Goal: Task Accomplishment & Management: Complete application form

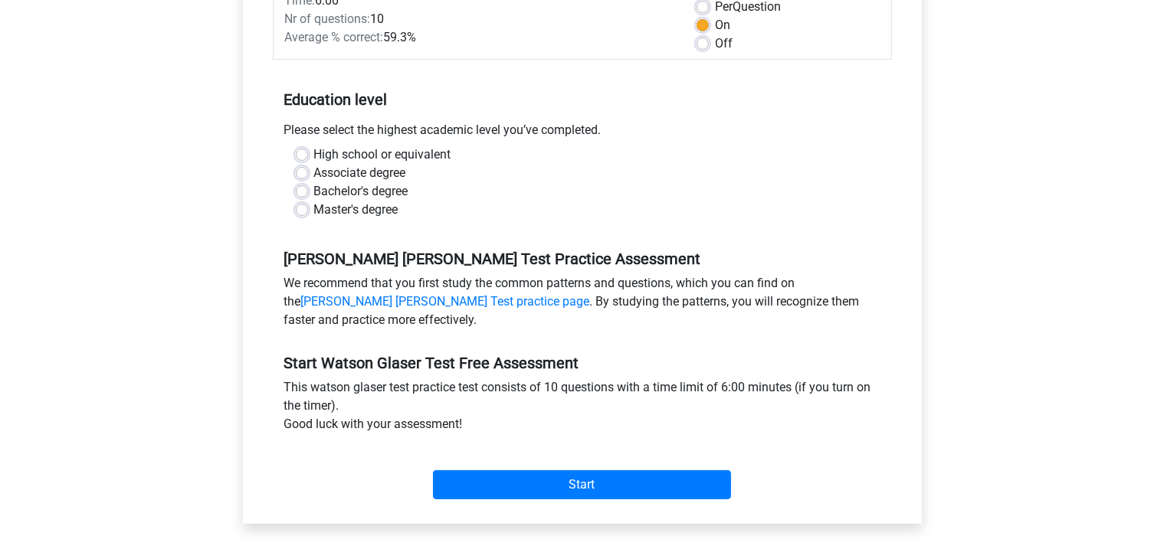
scroll to position [254, 0]
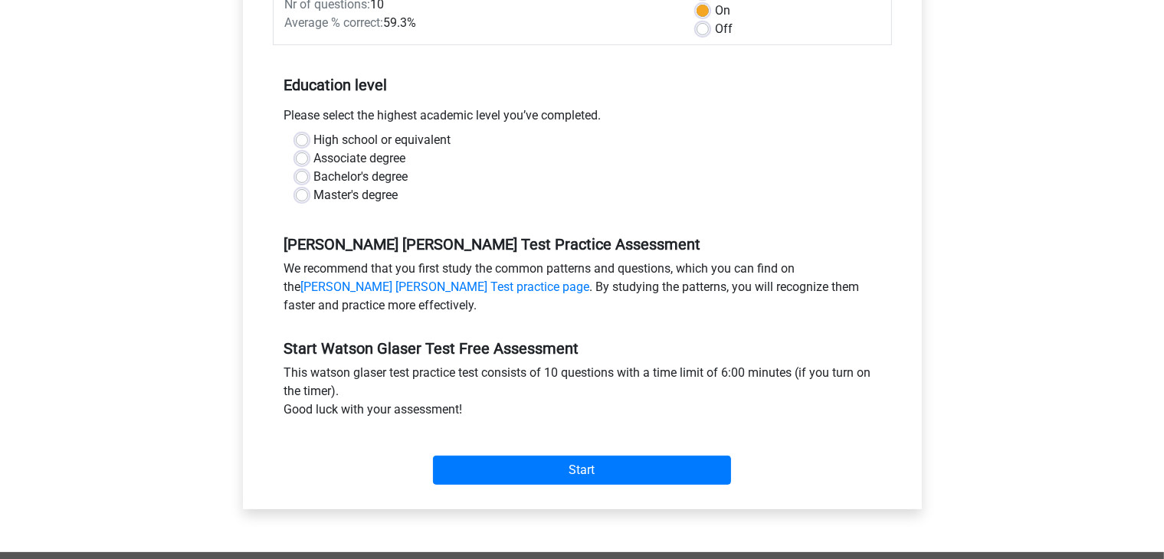
click at [333, 138] on label "High school or equivalent" at bounding box center [382, 140] width 137 height 18
click at [308, 138] on input "High school or equivalent" at bounding box center [302, 138] width 12 height 15
radio input "true"
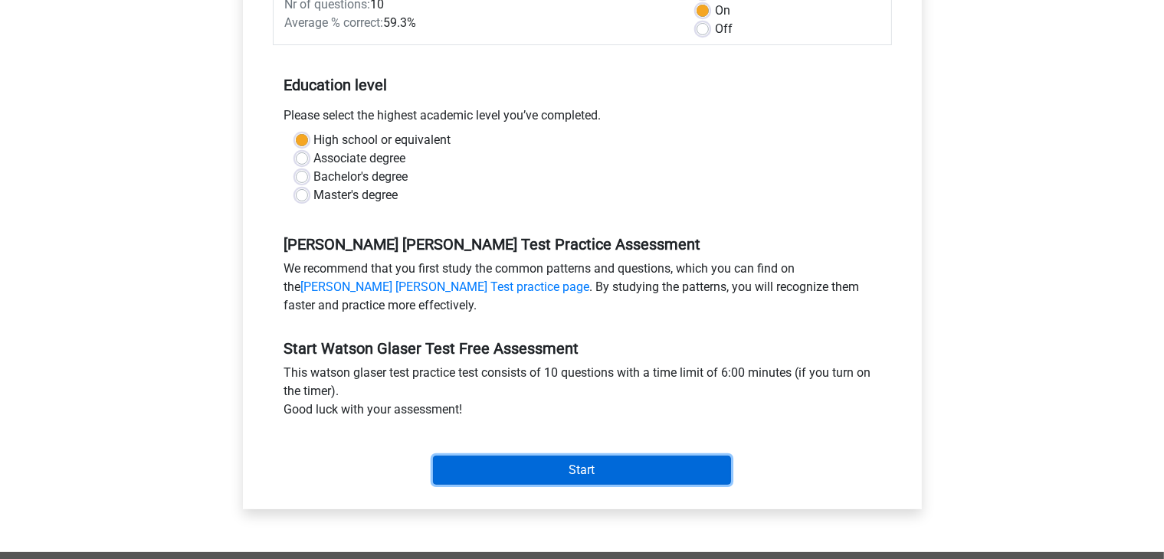
click at [576, 457] on input "Start" at bounding box center [582, 470] width 298 height 29
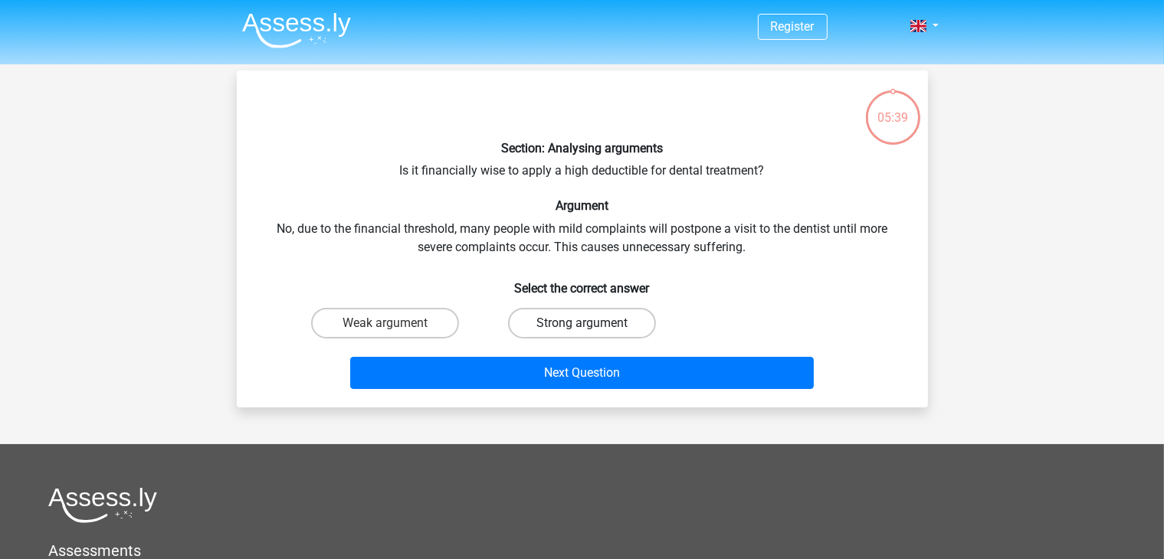
click at [546, 324] on label "Strong argument" at bounding box center [582, 323] width 148 height 31
click at [581, 324] on input "Strong argument" at bounding box center [586, 328] width 10 height 10
radio input "true"
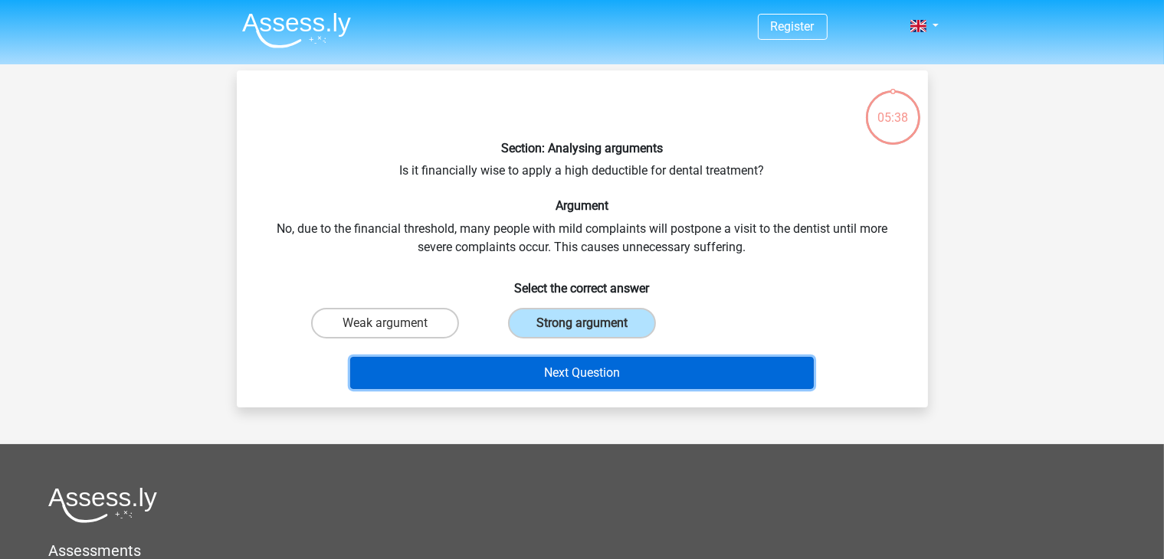
click at [594, 379] on button "Next Question" at bounding box center [581, 373] width 463 height 32
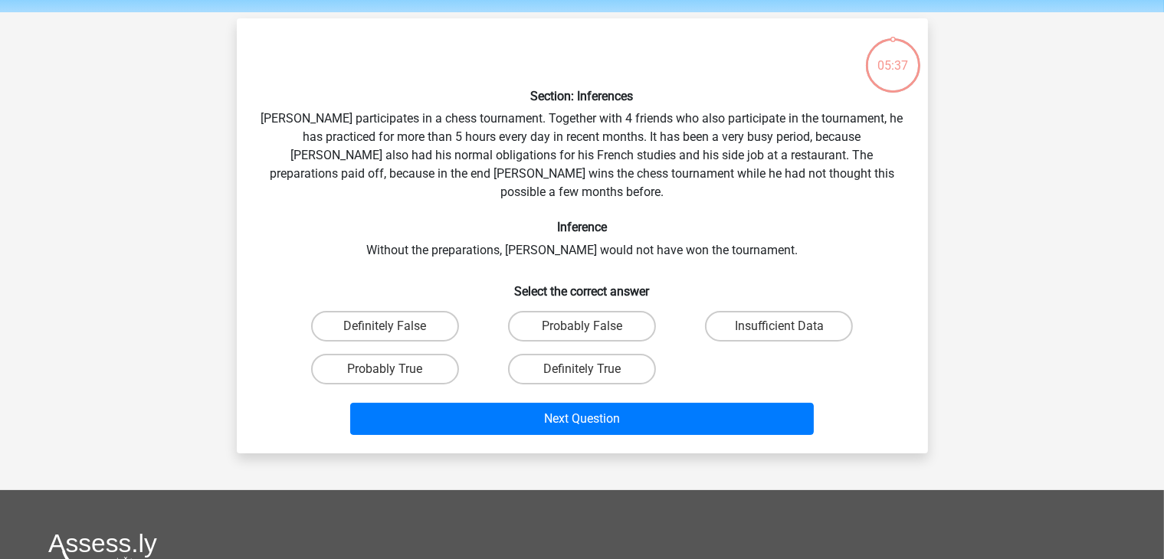
scroll to position [70, 0]
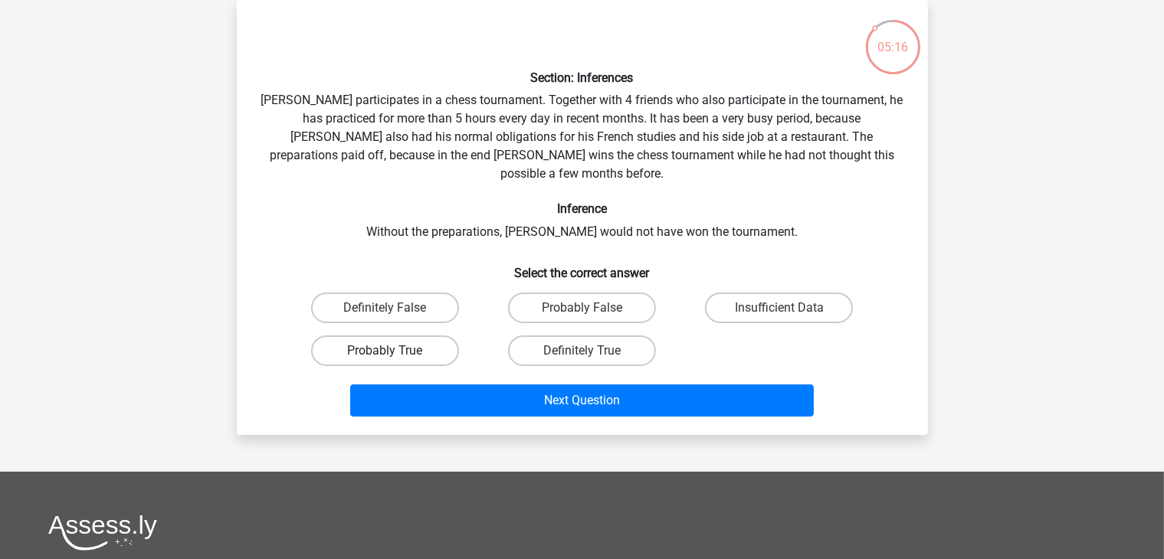
click at [426, 336] on label "Probably True" at bounding box center [385, 351] width 148 height 31
click at [395, 351] on input "Probably True" at bounding box center [390, 356] width 10 height 10
radio input "true"
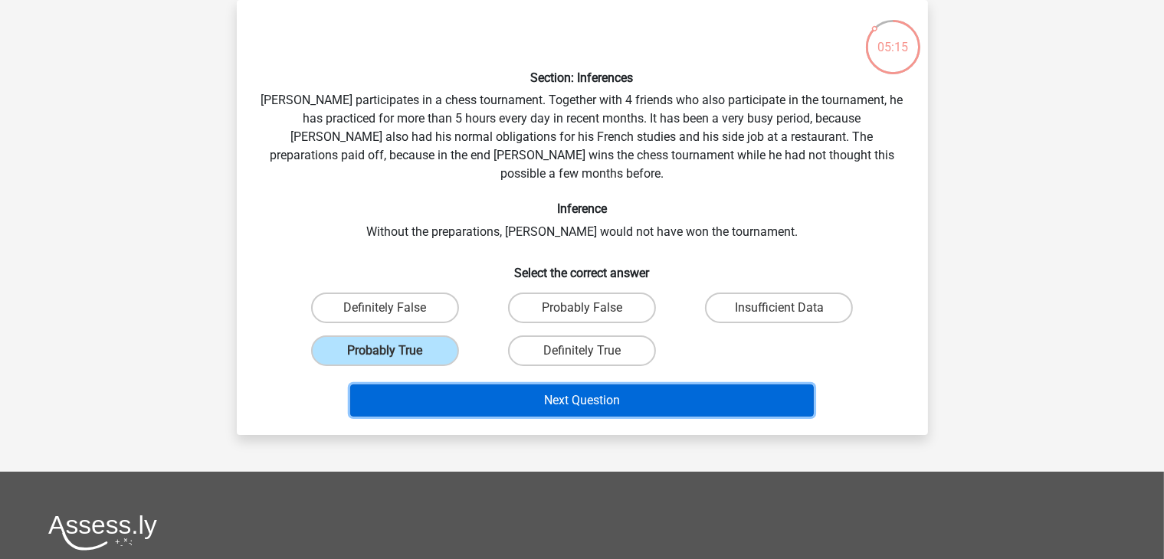
click at [478, 385] on button "Next Question" at bounding box center [581, 401] width 463 height 32
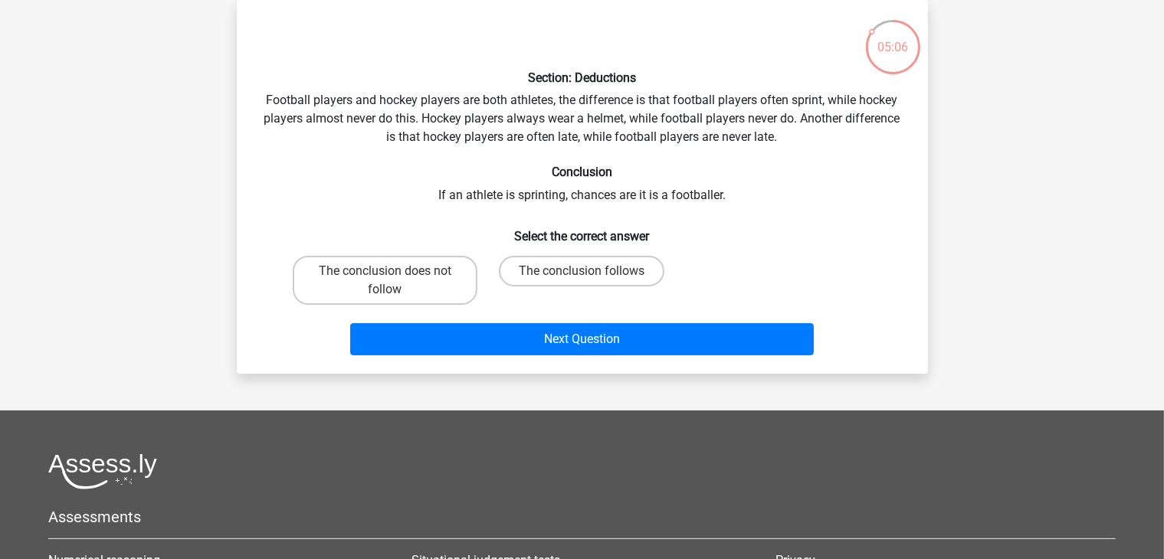
click at [588, 277] on input "The conclusion follows" at bounding box center [586, 276] width 10 height 10
radio input "true"
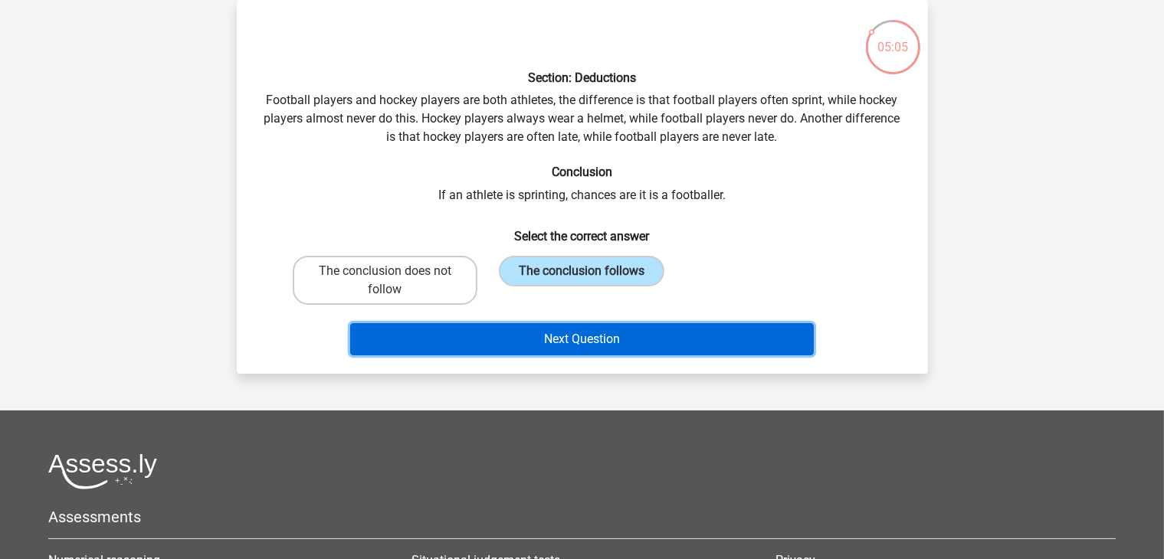
click at [612, 345] on button "Next Question" at bounding box center [581, 339] width 463 height 32
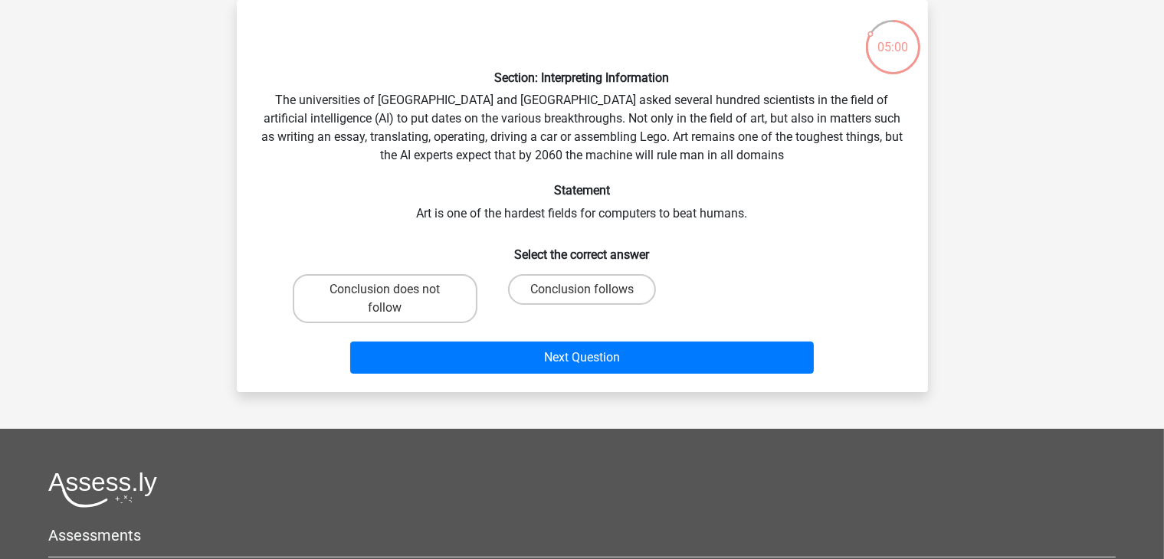
click at [541, 307] on div "Conclusion follows" at bounding box center [582, 298] width 185 height 49
click at [542, 300] on label "Conclusion follows" at bounding box center [582, 289] width 148 height 31
click at [581, 300] on input "Conclusion follows" at bounding box center [586, 295] width 10 height 10
radio input "true"
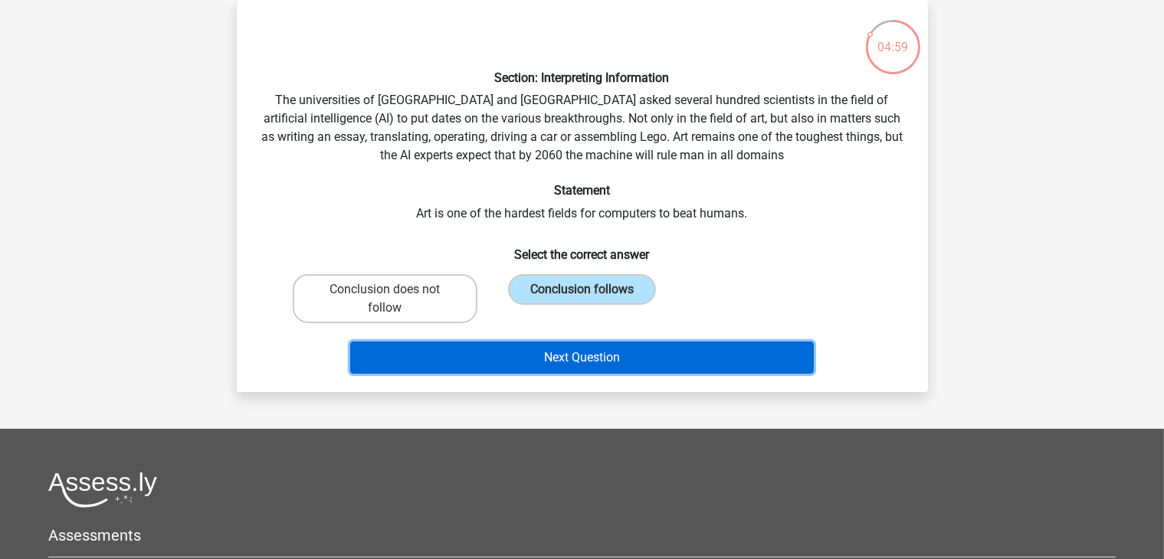
click at [557, 368] on button "Next Question" at bounding box center [581, 358] width 463 height 32
